Goal: Information Seeking & Learning: Learn about a topic

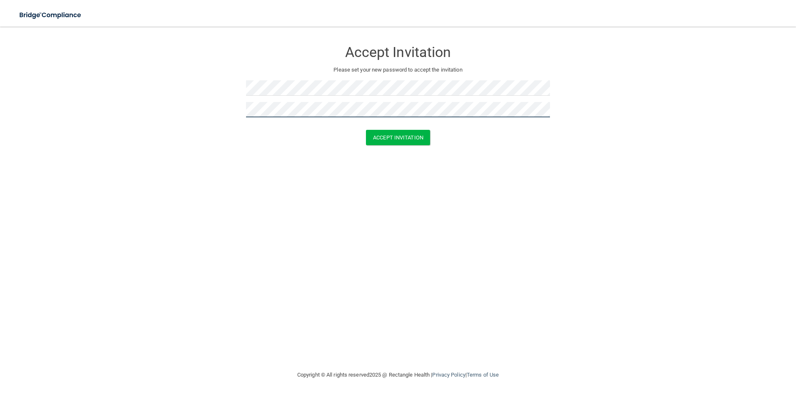
click at [366, 130] on button "Accept Invitation" at bounding box center [398, 137] width 64 height 15
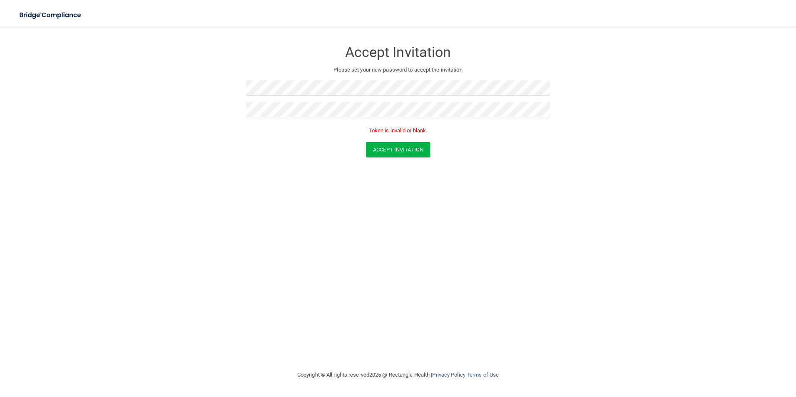
click at [536, 186] on div "Accept Invitation Please set your new password to accept the invitation Token i…" at bounding box center [398, 198] width 763 height 327
click at [416, 149] on button "Accept Invitation" at bounding box center [398, 149] width 64 height 15
click at [144, 89] on form "Accept Invitation Please set your new password to accept the invitation Token i…" at bounding box center [398, 101] width 763 height 132
click at [404, 215] on div "Accept Invitation Please set your new password to accept the invitation Token i…" at bounding box center [398, 198] width 763 height 327
click at [407, 148] on button "Accept Invitation" at bounding box center [398, 149] width 64 height 15
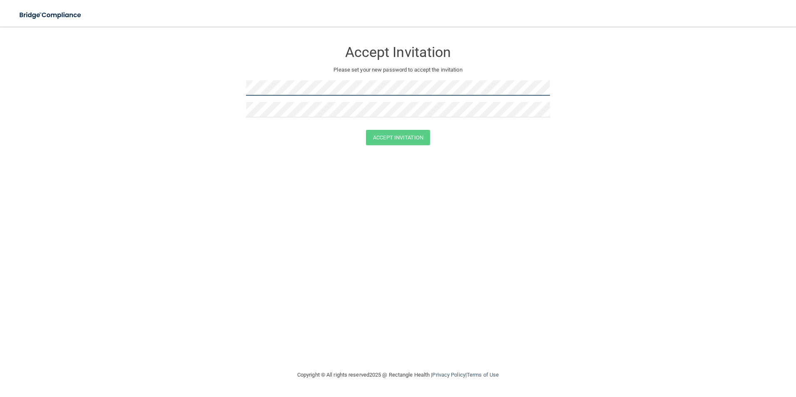
click at [229, 96] on form "Accept Invitation Please set your new password to accept the invitation Accept …" at bounding box center [398, 95] width 763 height 120
click at [242, 112] on form "Accept Invitation Please set your new password to accept the invitation Accept …" at bounding box center [398, 95] width 763 height 120
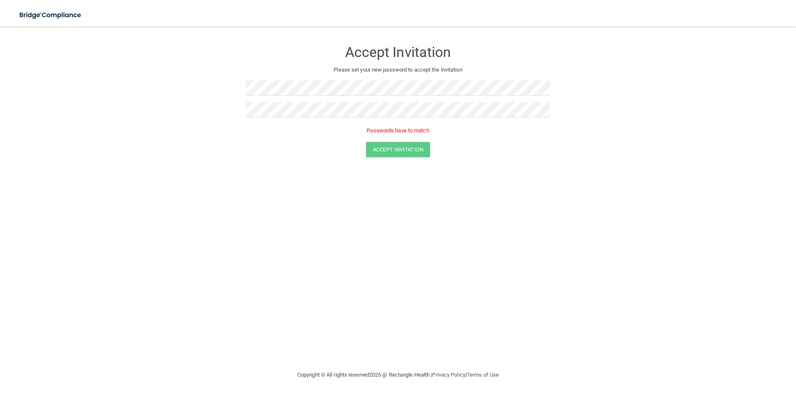
click at [217, 119] on form "Accept Invitation Please set your new password to accept the invitation Passwor…" at bounding box center [398, 101] width 763 height 132
click at [232, 106] on form "Accept Invitation Please set your new password to accept the invitation Passwor…" at bounding box center [398, 101] width 763 height 132
click at [551, 86] on form "Accept Invitation Please set your new password to accept the invitation Passwor…" at bounding box center [398, 101] width 763 height 132
click at [65, 12] on img at bounding box center [50, 15] width 77 height 17
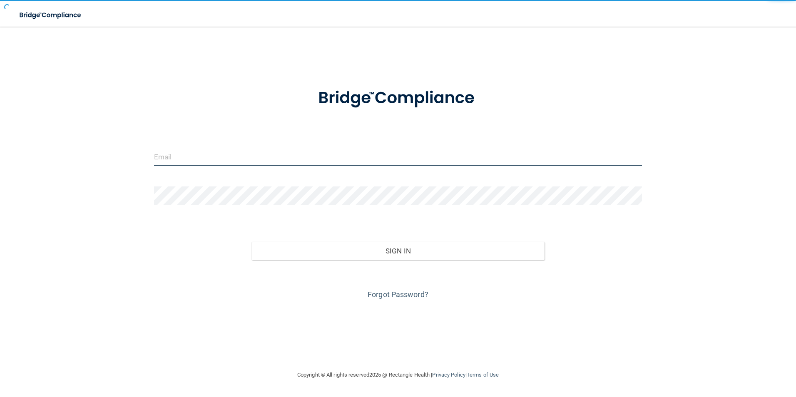
type input "[EMAIL_ADDRESS][DOMAIN_NAME]"
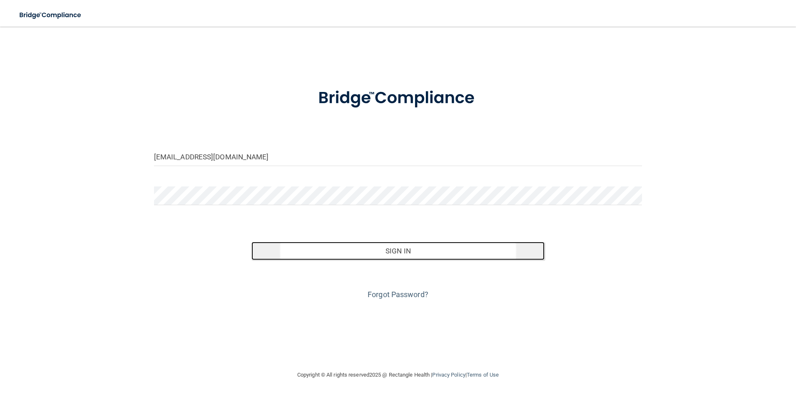
click at [368, 252] on button "Sign In" at bounding box center [397, 251] width 293 height 18
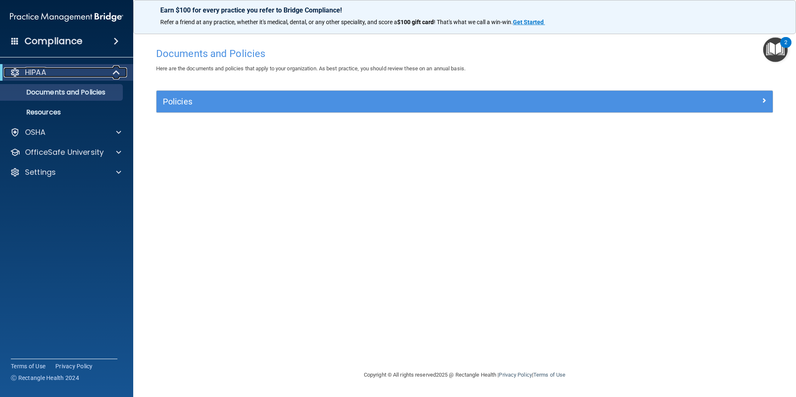
click at [85, 70] on div "HIPAA" at bounding box center [55, 72] width 103 height 10
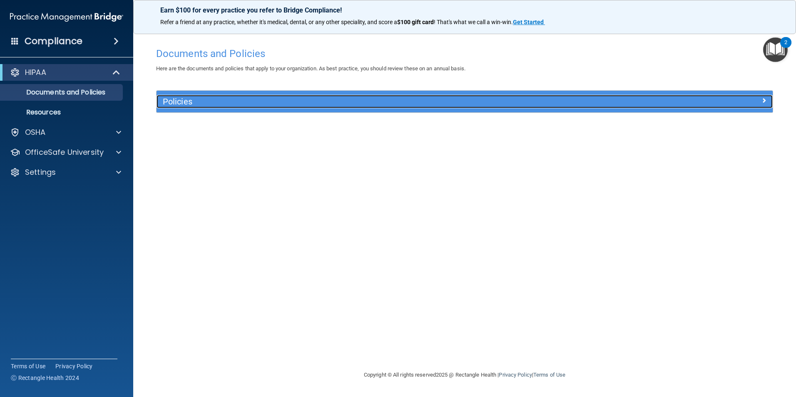
click at [186, 103] on h5 "Policies" at bounding box center [388, 101] width 450 height 9
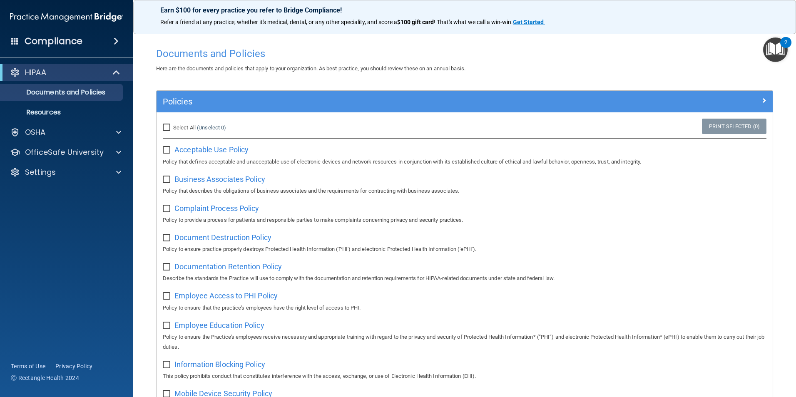
click at [216, 150] on span "Acceptable Use Policy" at bounding box center [211, 149] width 74 height 9
click at [772, 53] on img "Open Resource Center, 2 new notifications" at bounding box center [775, 49] width 25 height 25
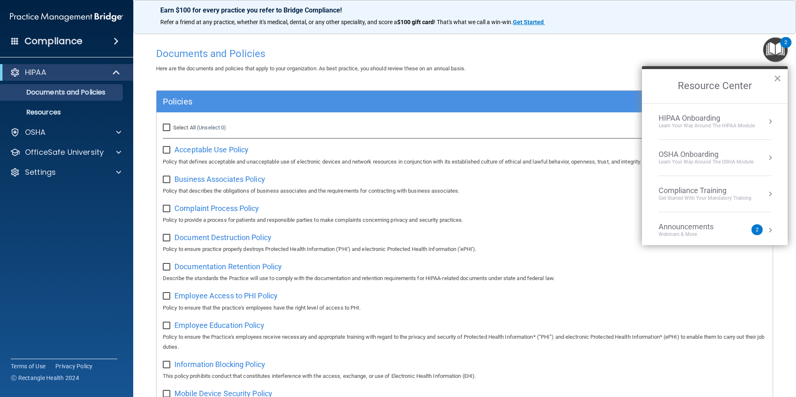
click at [697, 116] on div "HIPAA Onboarding" at bounding box center [707, 118] width 96 height 9
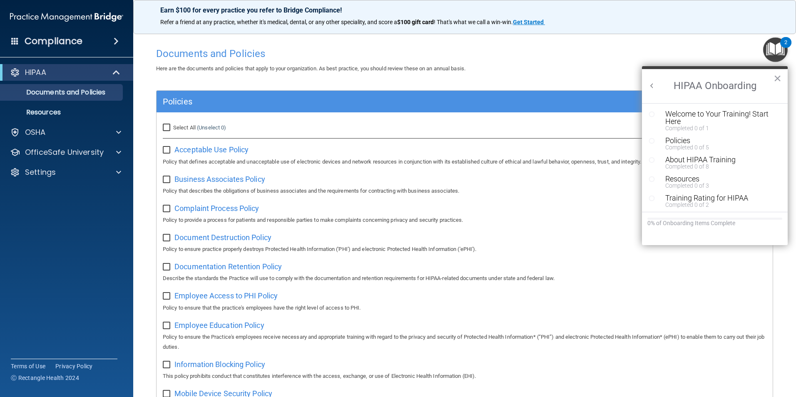
click at [697, 116] on div "Welcome to Your Training! Start Here" at bounding box center [717, 117] width 105 height 15
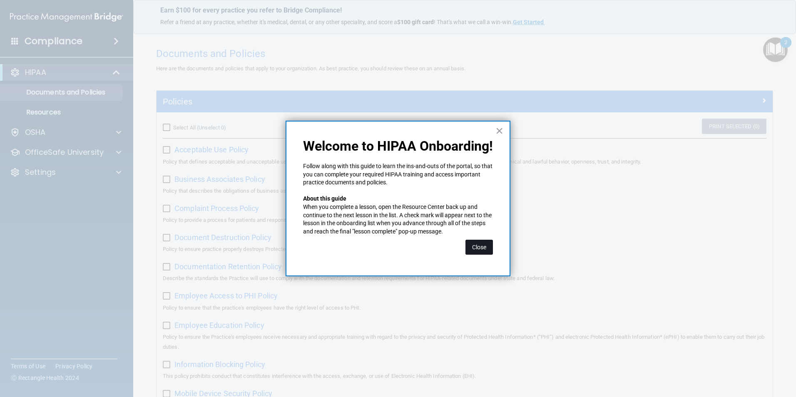
click at [486, 251] on button "Close" at bounding box center [478, 247] width 27 height 15
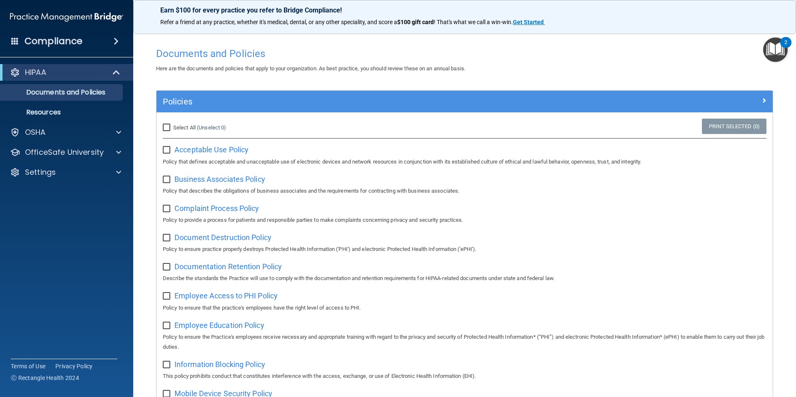
click at [780, 42] on button "2" at bounding box center [775, 49] width 25 height 25
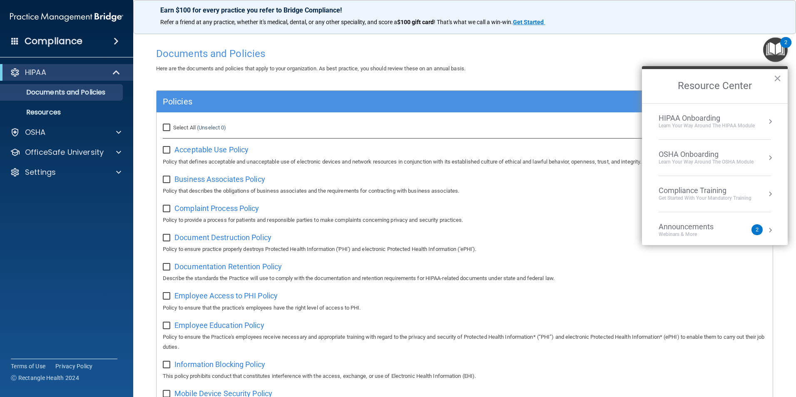
click at [751, 232] on div "2" at bounding box center [756, 229] width 11 height 11
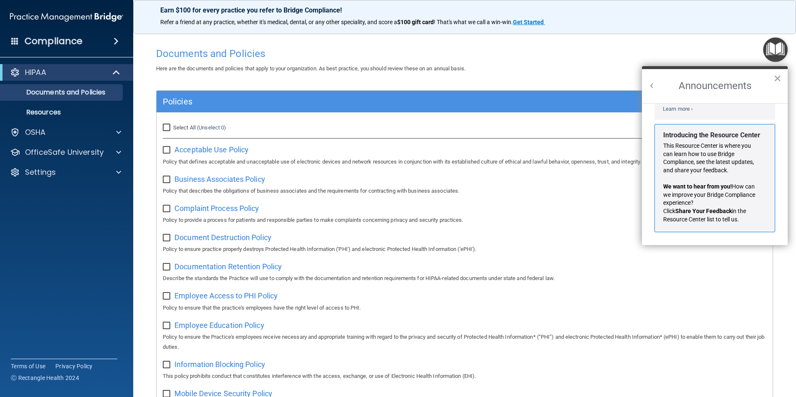
scroll to position [146, 0]
click at [704, 175] on div "This Resource Center is where you can learn how to use Bridge Compliance, see t…" at bounding box center [711, 183] width 97 height 82
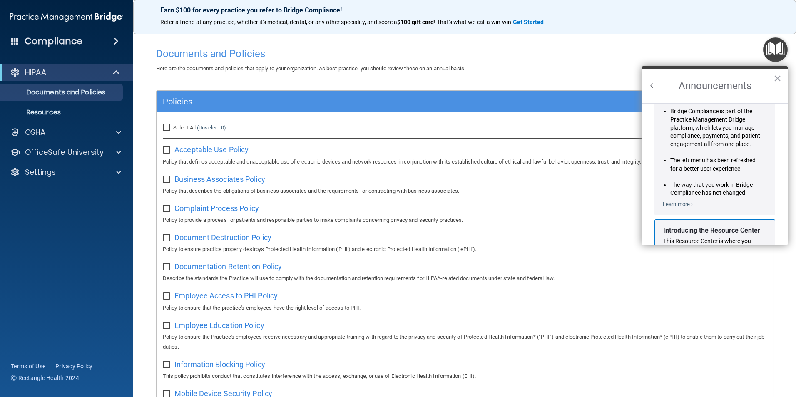
click at [697, 167] on li "The left menu has been refreshed for a better user experience." at bounding box center [715, 165] width 90 height 16
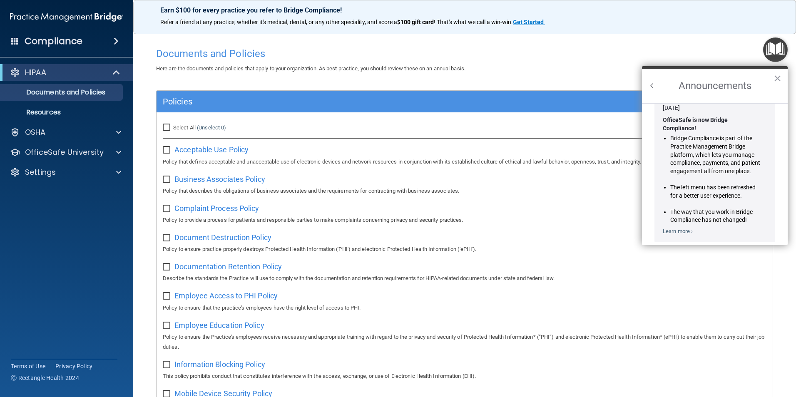
scroll to position [0, 0]
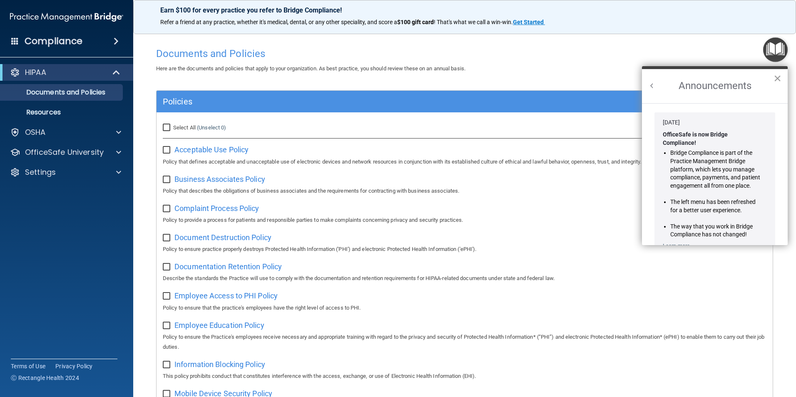
click at [780, 76] on button "×" at bounding box center [777, 78] width 8 height 13
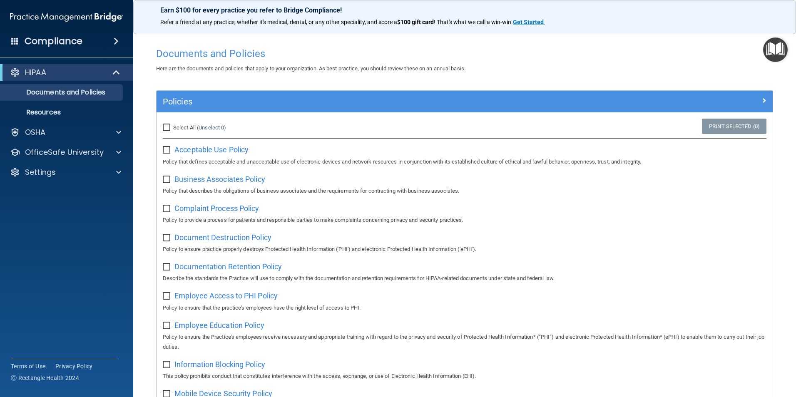
click at [778, 53] on img "Open Resource Center" at bounding box center [775, 49] width 25 height 25
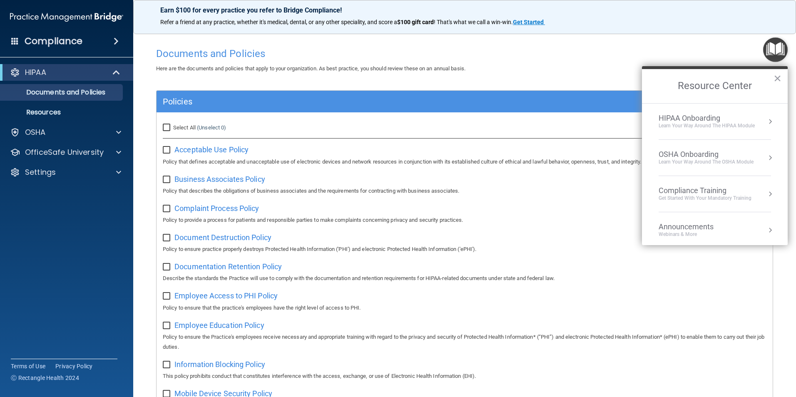
click at [703, 128] on div "Learn Your Way around the HIPAA module" at bounding box center [707, 125] width 96 height 7
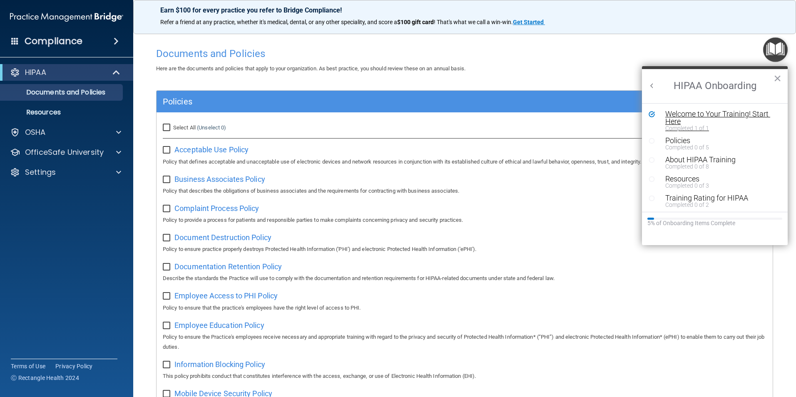
click at [687, 116] on div "Welcome to Your Training! Start Here" at bounding box center [717, 117] width 105 height 15
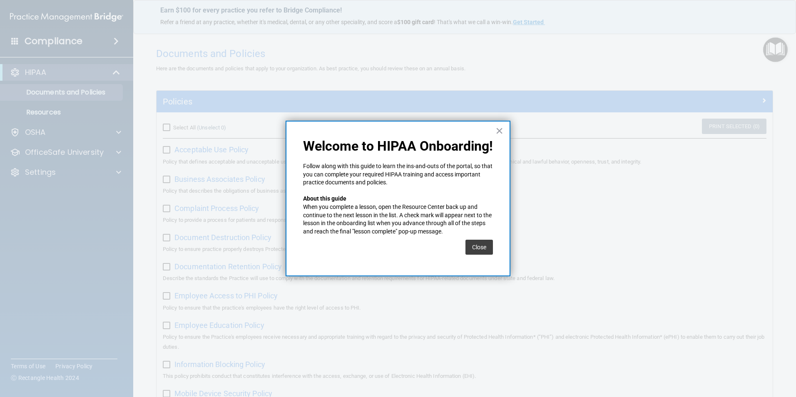
click at [462, 255] on div "Close" at bounding box center [398, 247] width 190 height 23
click at [475, 249] on button "Close" at bounding box center [478, 247] width 27 height 15
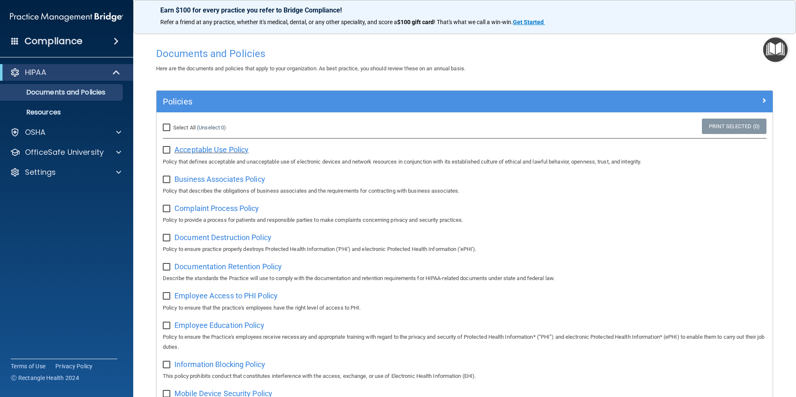
click at [179, 151] on span "Acceptable Use Policy" at bounding box center [211, 149] width 74 height 9
click at [165, 154] on input "checkbox" at bounding box center [168, 150] width 10 height 7
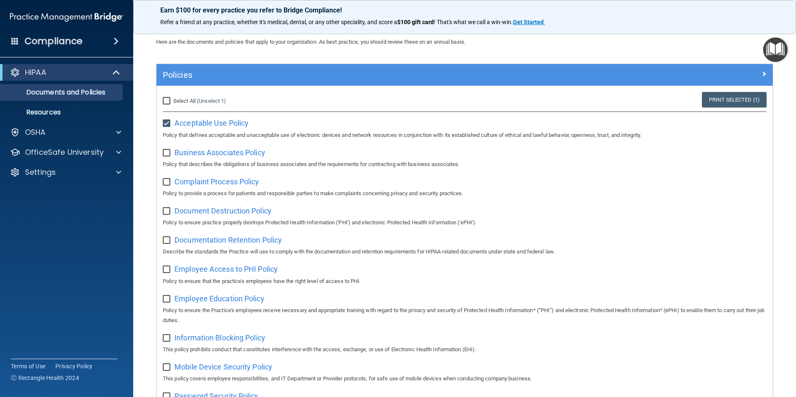
scroll to position [42, 0]
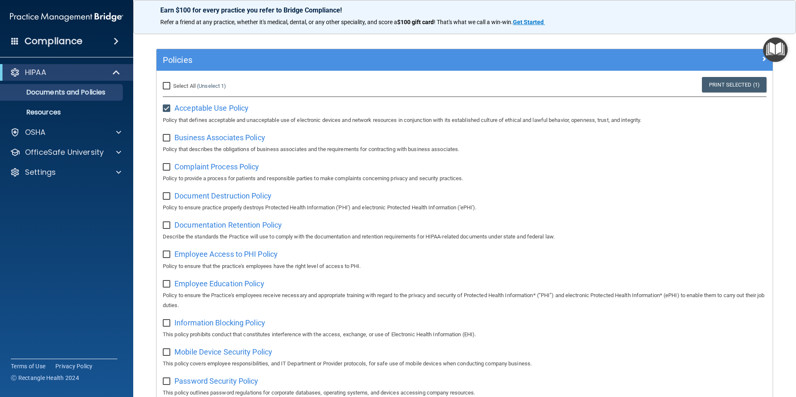
click at [167, 112] on input "checkbox" at bounding box center [168, 108] width 10 height 7
checkbox input "false"
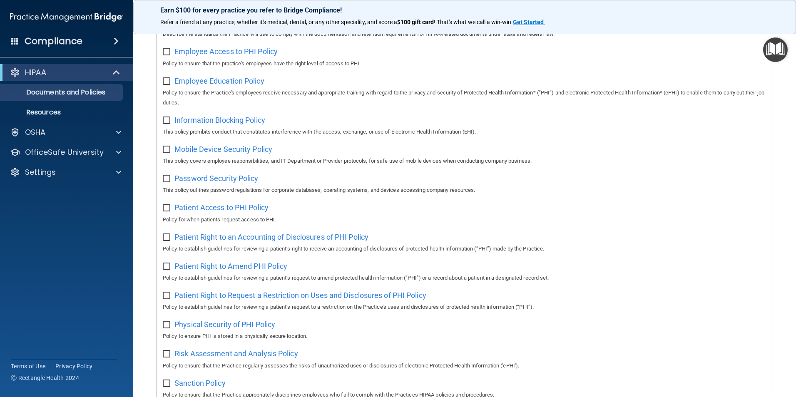
scroll to position [230, 0]
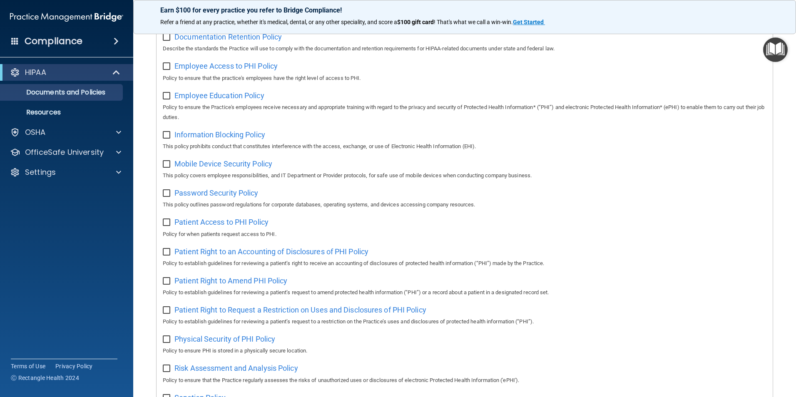
drag, startPoint x: 215, startPoint y: 140, endPoint x: 215, endPoint y: 145, distance: 5.0
click at [215, 145] on div "Information Blocking Policy This policy prohibits conduct that constitutes inte…" at bounding box center [465, 140] width 604 height 24
drag, startPoint x: 215, startPoint y: 145, endPoint x: 195, endPoint y: 136, distance: 22.0
click at [195, 136] on span "Information Blocking Policy" at bounding box center [219, 134] width 91 height 9
click at [106, 148] on div "OfficeSafe University" at bounding box center [55, 152] width 103 height 10
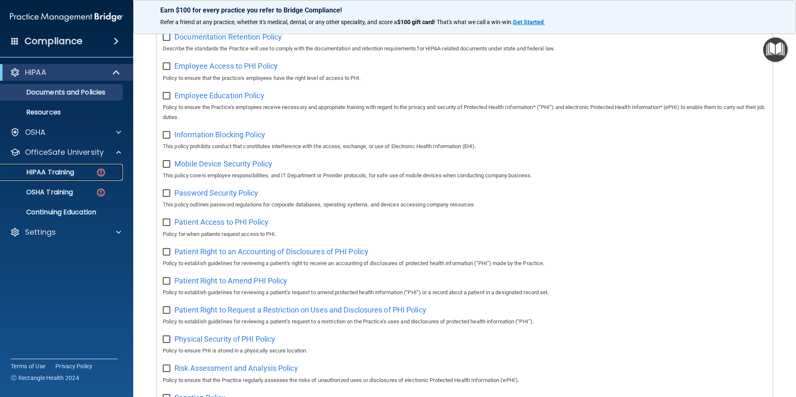
click at [62, 175] on p "HIPAA Training" at bounding box center [39, 172] width 69 height 8
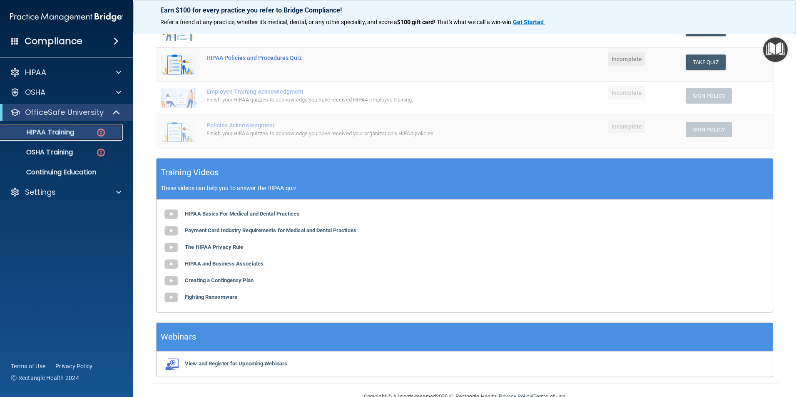
scroll to position [186, 0]
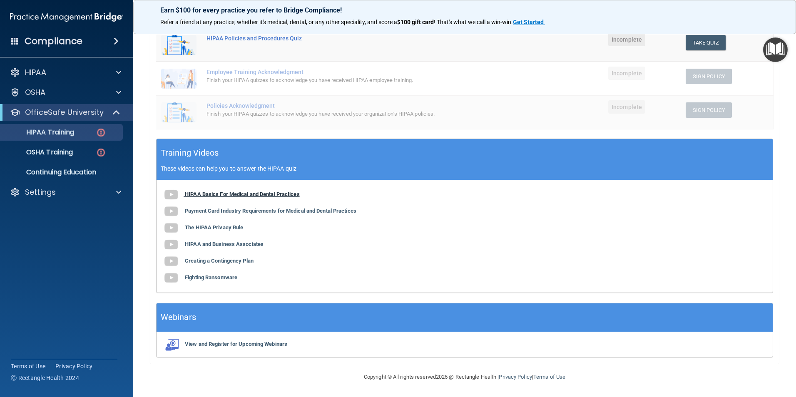
click at [219, 192] on b "HIPAA Basics For Medical and Dental Practices" at bounding box center [242, 194] width 115 height 6
